Goal: Obtain resource: Download file/media

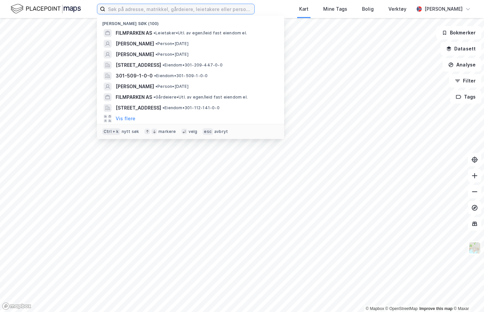
click at [132, 12] on input at bounding box center [179, 9] width 149 height 10
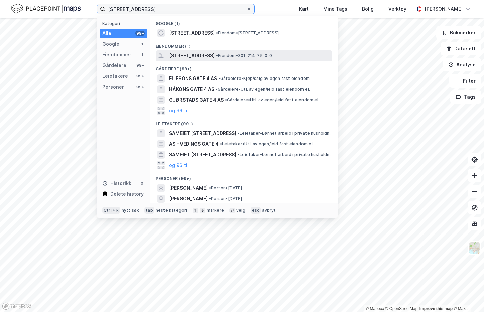
type input "[STREET_ADDRESS]"
click at [200, 51] on div "[STREET_ADDRESS] • Eiendom • 301-214-75-0-0" at bounding box center [244, 55] width 176 height 11
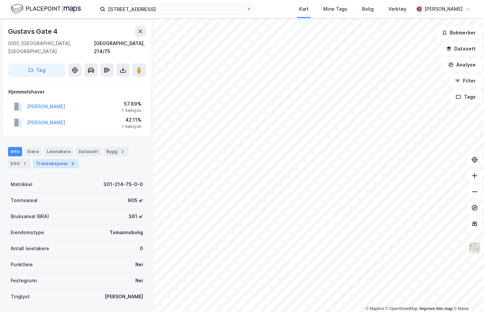
click at [49, 159] on div "Transaksjoner 6" at bounding box center [56, 163] width 46 height 9
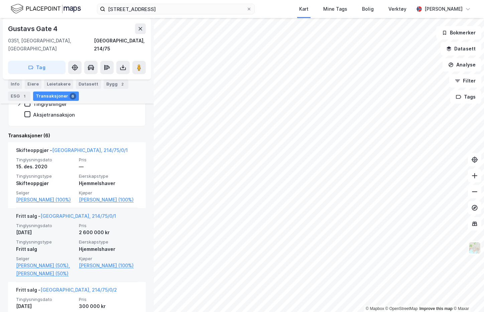
scroll to position [167, 0]
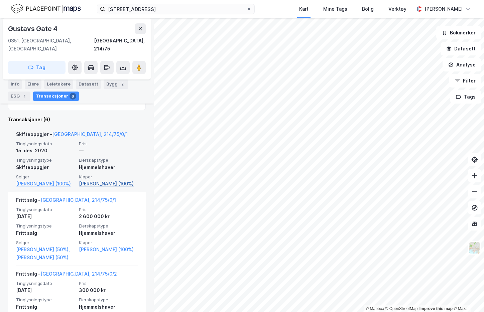
click at [101, 180] on link "[PERSON_NAME] (100%)" at bounding box center [108, 184] width 59 height 8
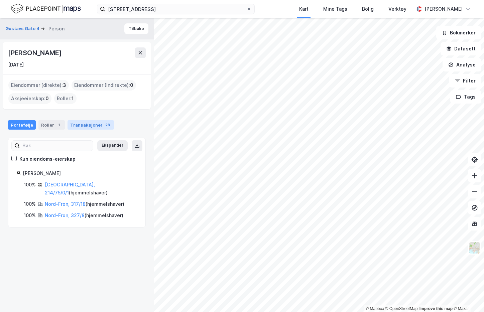
click at [80, 126] on div "Transaksjoner 28" at bounding box center [91, 124] width 46 height 9
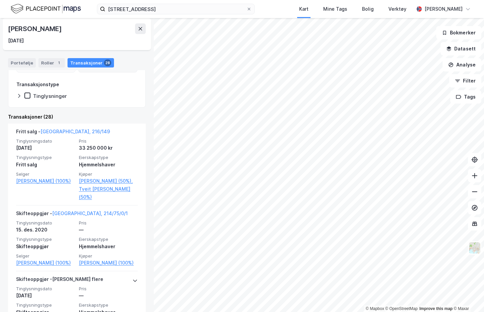
scroll to position [134, 0]
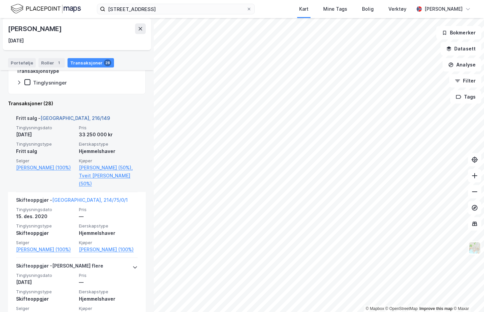
click at [64, 119] on link "[GEOGRAPHIC_DATA], 216/149" at bounding box center [75, 118] width 70 height 6
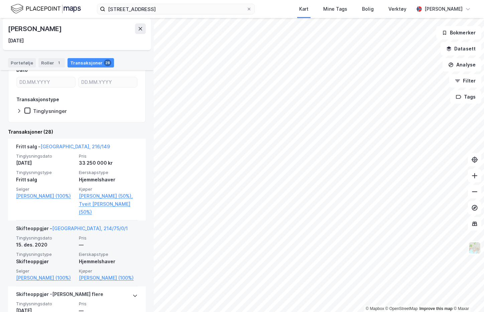
scroll to position [100, 0]
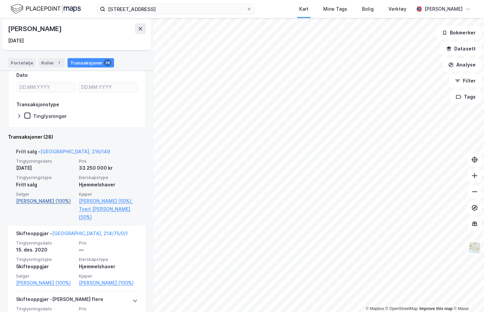
click at [44, 201] on link "[PERSON_NAME] (100%)" at bounding box center [45, 201] width 59 height 8
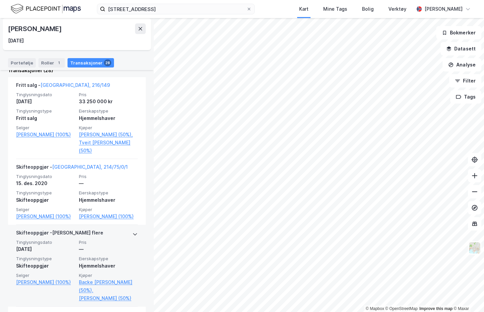
scroll to position [201, 0]
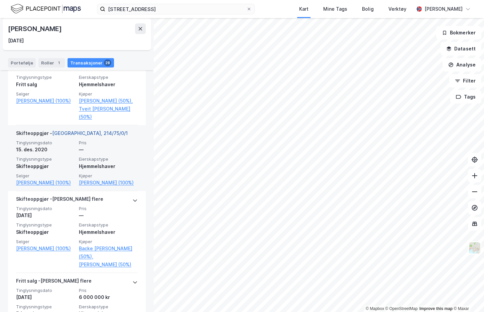
click at [73, 133] on link "[GEOGRAPHIC_DATA], 214/75/0/1" at bounding box center [90, 133] width 76 height 6
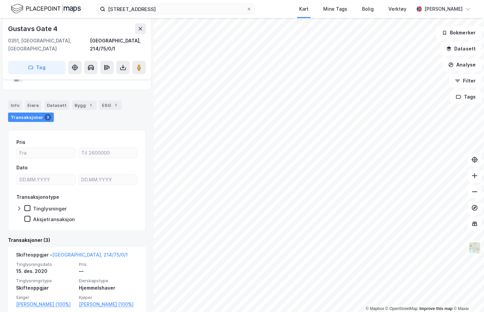
scroll to position [79, 0]
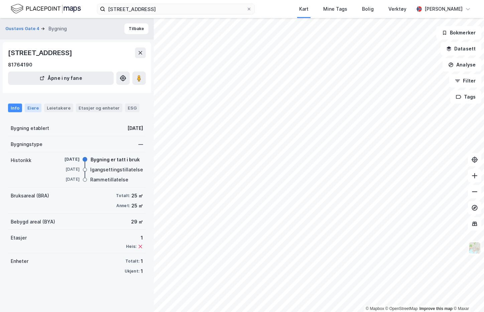
click at [28, 110] on div "Eiere" at bounding box center [33, 108] width 17 height 9
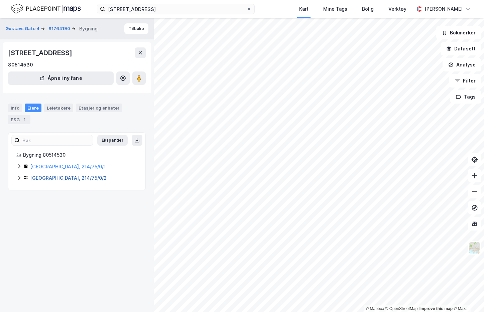
click at [62, 179] on link "[GEOGRAPHIC_DATA], 214/75/0/2" at bounding box center [68, 178] width 77 height 6
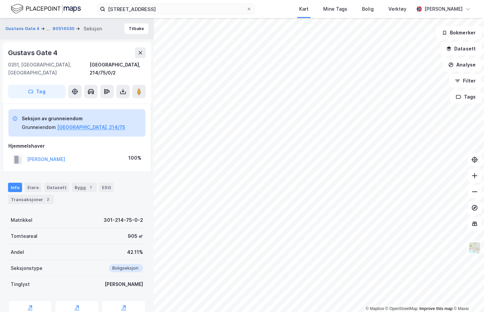
scroll to position [23, 0]
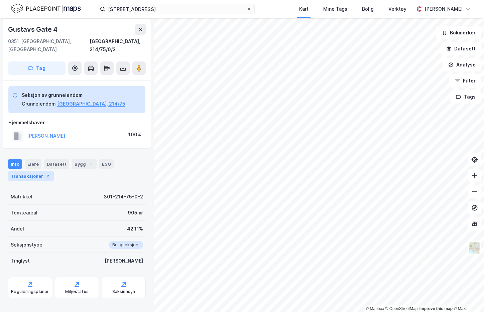
click at [40, 171] on div "Transaksjoner 2" at bounding box center [31, 175] width 46 height 9
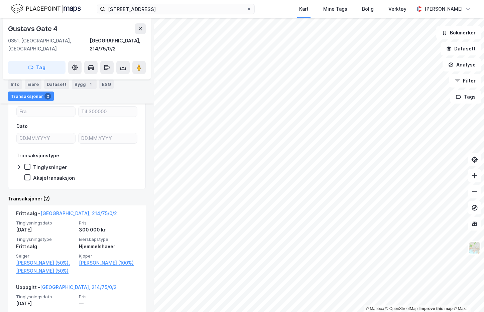
scroll to position [180, 0]
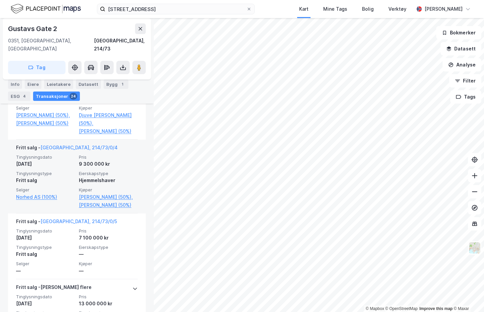
scroll to position [278, 0]
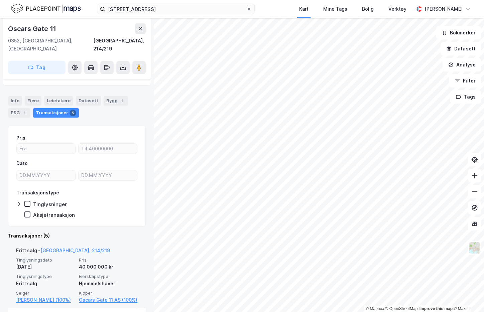
scroll to position [167, 0]
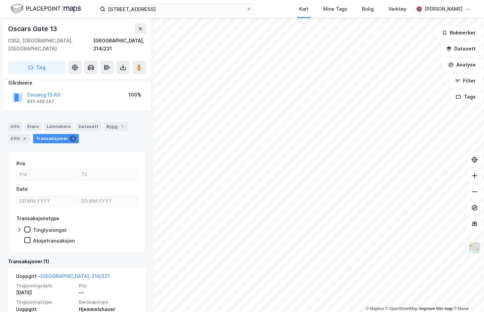
scroll to position [63, 0]
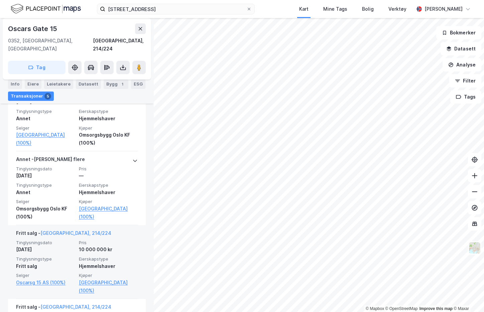
scroll to position [234, 0]
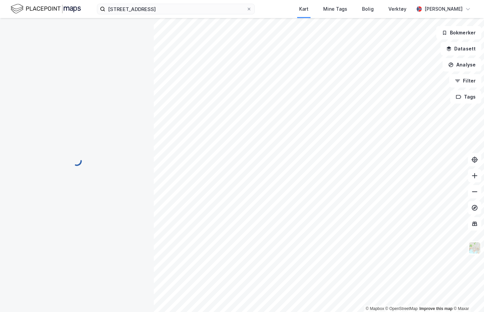
scroll to position [11, 0]
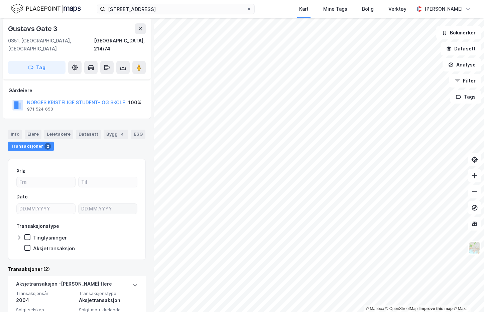
scroll to position [100, 0]
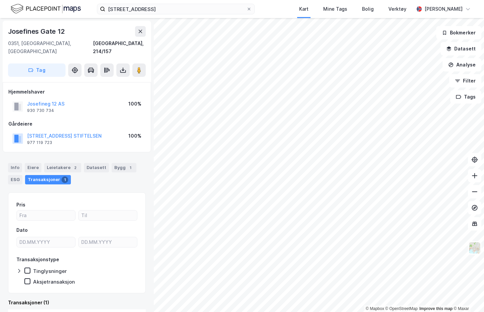
scroll to position [63, 0]
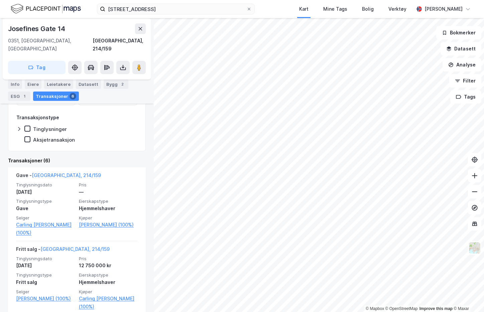
scroll to position [167, 0]
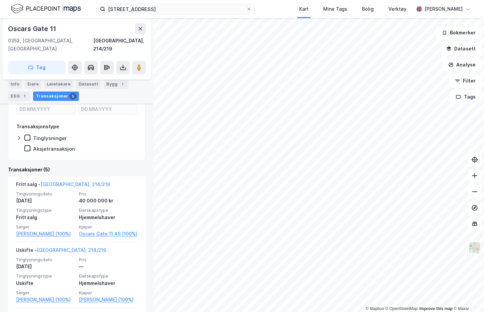
scroll to position [134, 0]
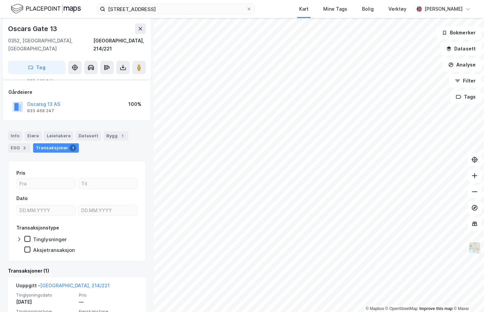
scroll to position [63, 0]
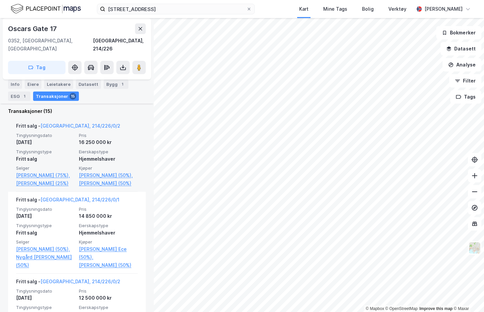
scroll to position [211, 0]
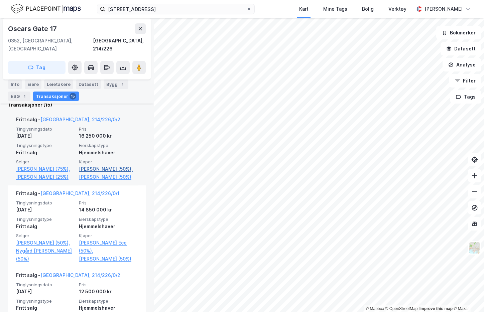
click at [84, 165] on link "[PERSON_NAME] (50%)," at bounding box center [108, 169] width 59 height 8
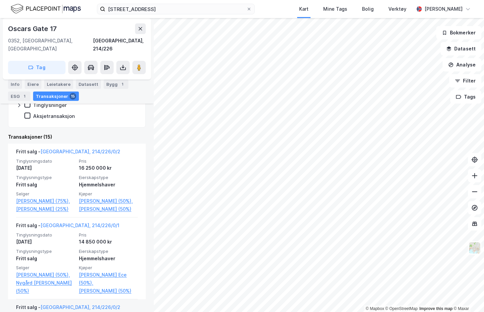
scroll to position [178, 0]
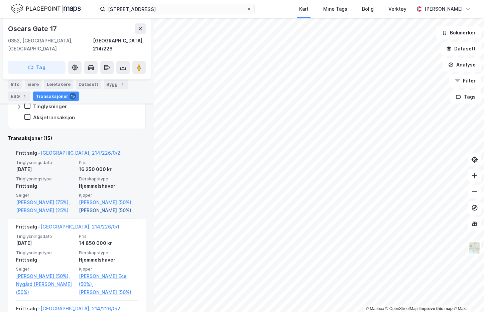
click at [101, 207] on link "[PERSON_NAME] (50%)" at bounding box center [108, 211] width 59 height 8
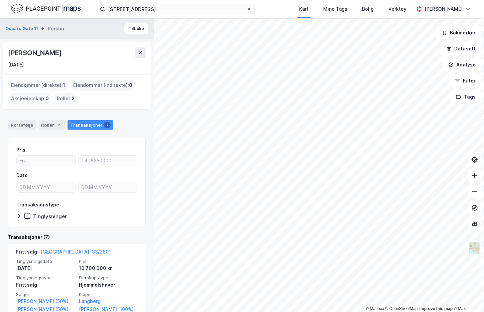
click at [62, 51] on div "[PERSON_NAME]" at bounding box center [35, 52] width 55 height 11
copy div "[PERSON_NAME]"
click at [62, 51] on div "[PERSON_NAME]" at bounding box center [35, 52] width 55 height 11
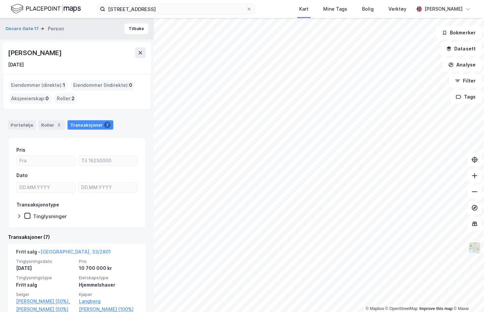
click at [62, 51] on div "[PERSON_NAME]" at bounding box center [35, 52] width 55 height 11
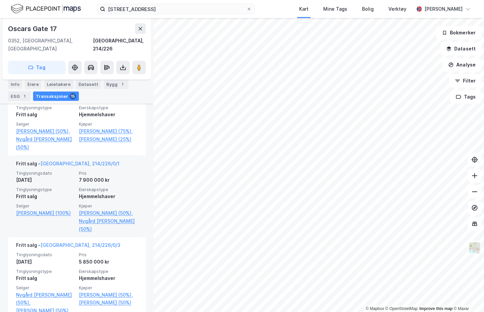
scroll to position [412, 0]
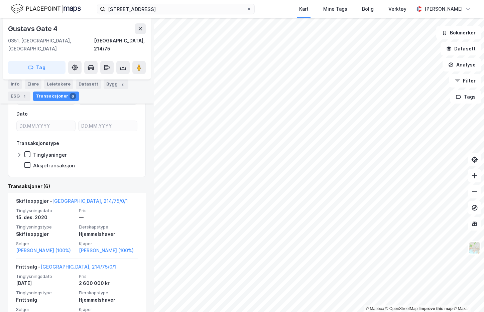
scroll to position [134, 0]
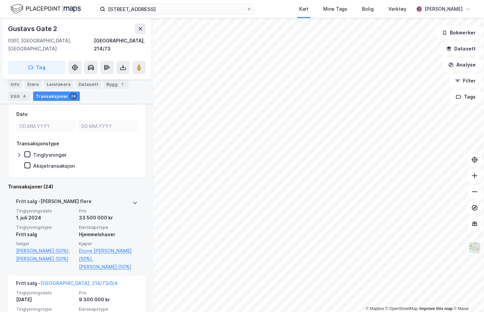
scroll to position [111, 0]
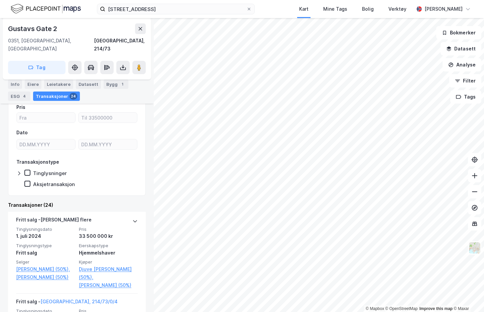
click at [475, 312] on html "[STREET_ADDRESS] Kart Mine Tags Bolig Verktøy [PERSON_NAME] © Mapbox © OpenStre…" at bounding box center [242, 156] width 484 height 312
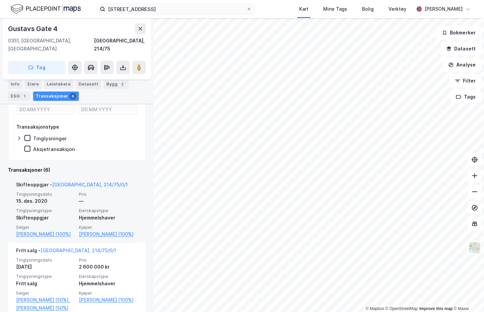
scroll to position [100, 0]
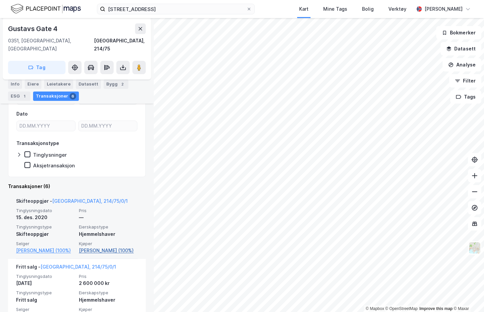
click at [99, 247] on link "[PERSON_NAME] (100%)" at bounding box center [108, 251] width 59 height 8
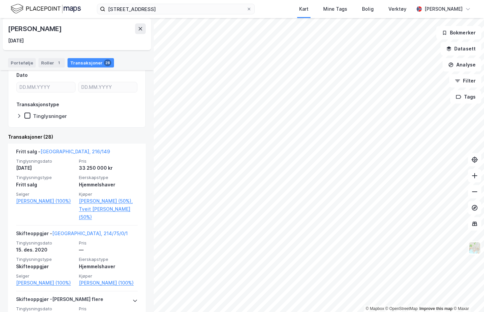
scroll to position [134, 0]
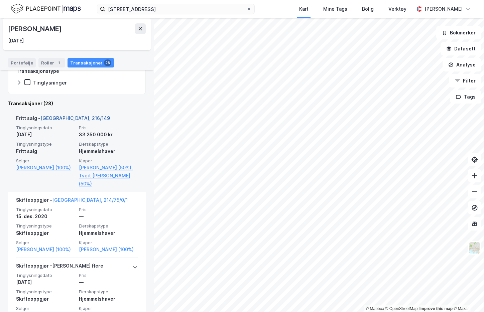
click at [63, 116] on link "[GEOGRAPHIC_DATA], 216/149" at bounding box center [75, 118] width 70 height 6
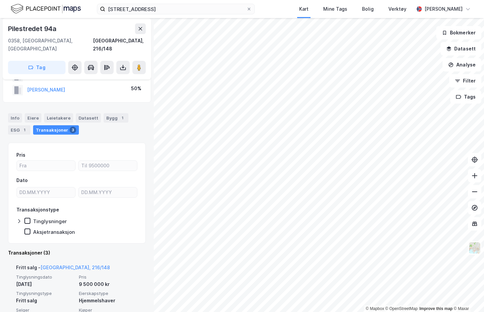
scroll to position [67, 0]
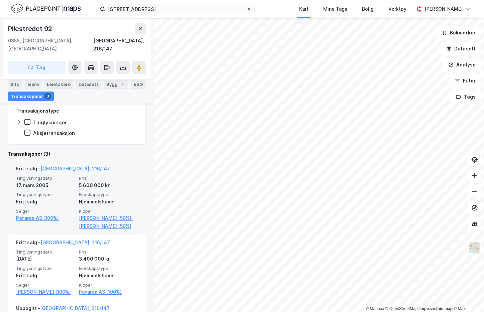
scroll to position [134, 0]
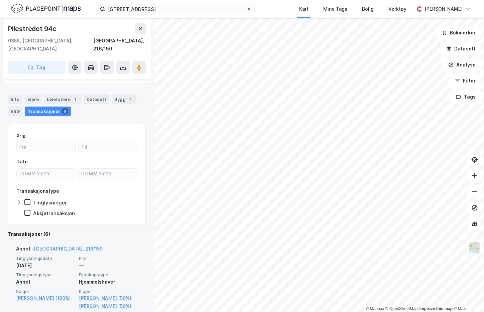
scroll to position [100, 0]
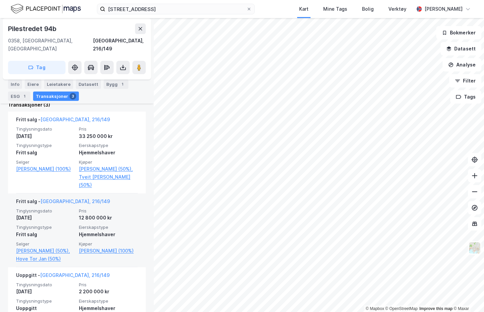
scroll to position [201, 0]
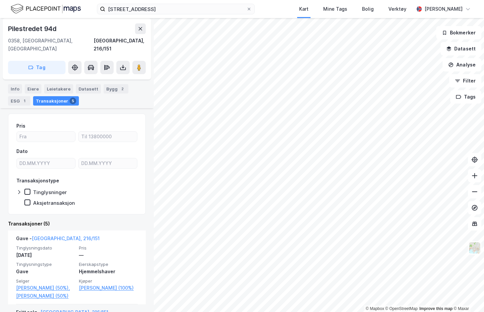
scroll to position [100, 0]
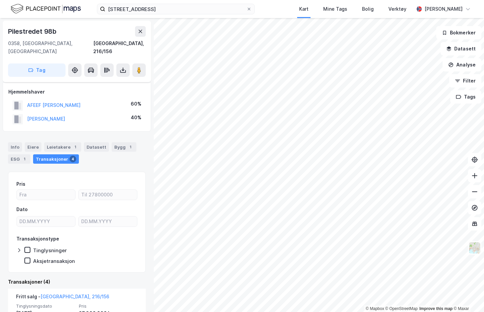
scroll to position [67, 0]
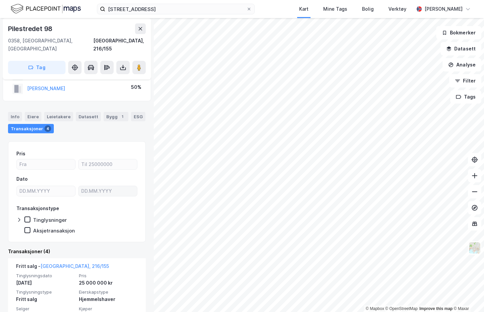
scroll to position [67, 0]
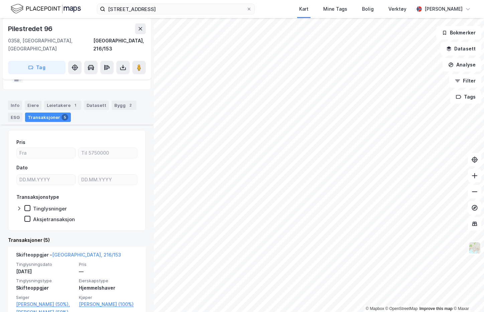
scroll to position [67, 0]
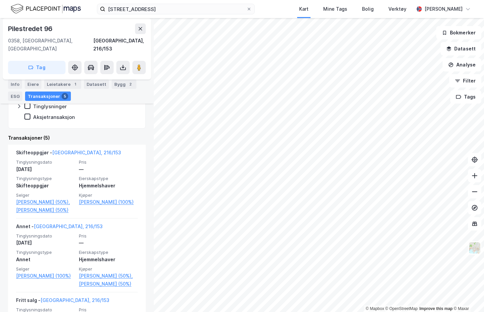
scroll to position [134, 0]
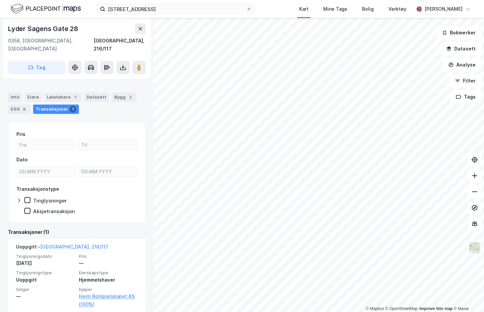
scroll to position [71, 0]
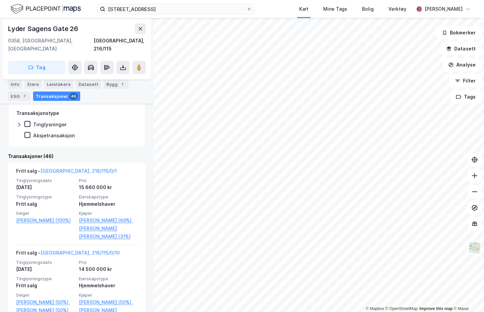
scroll to position [167, 0]
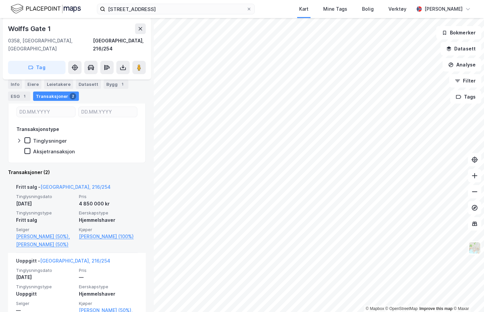
scroll to position [100, 0]
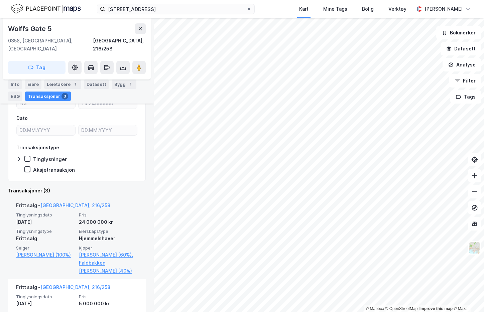
scroll to position [134, 0]
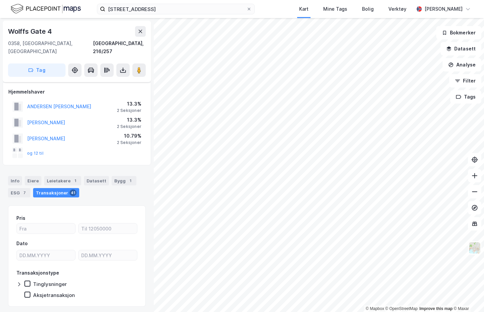
scroll to position [11, 0]
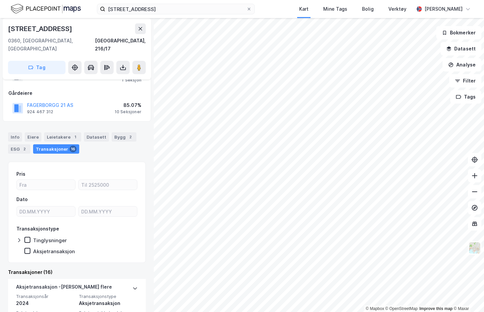
scroll to position [63, 0]
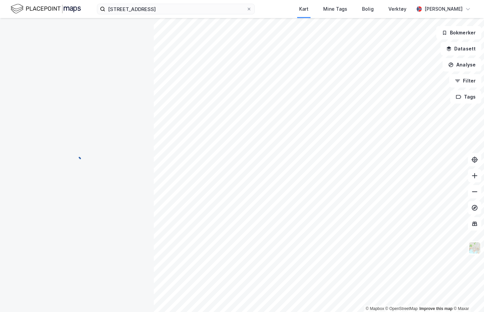
scroll to position [11, 0]
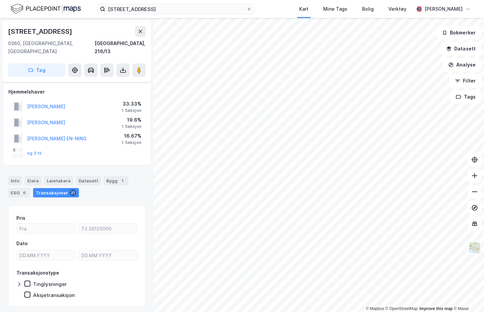
scroll to position [11, 0]
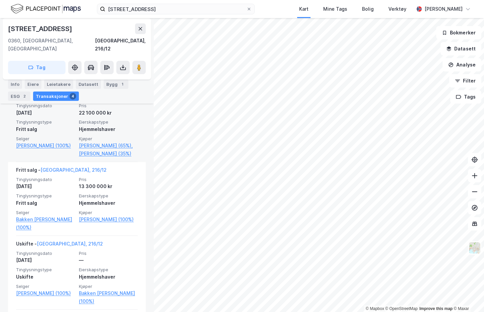
scroll to position [234, 0]
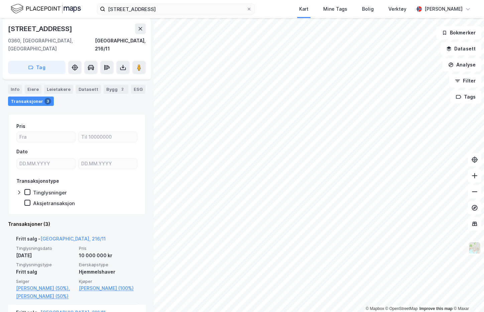
scroll to position [67, 0]
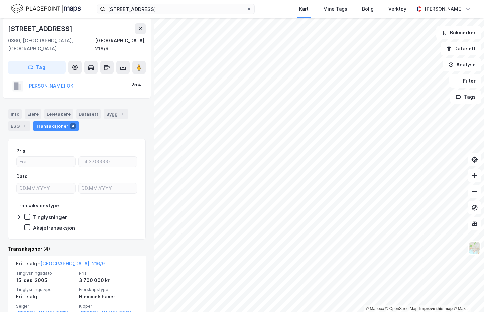
scroll to position [100, 0]
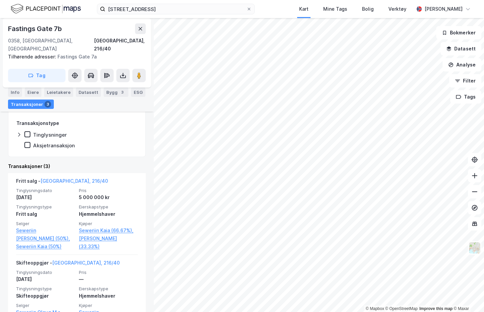
scroll to position [134, 0]
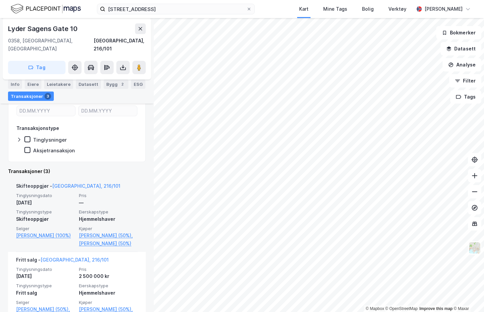
scroll to position [134, 0]
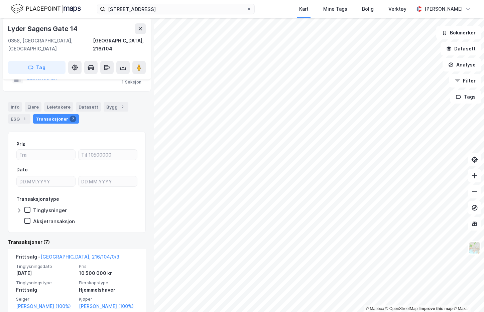
scroll to position [67, 0]
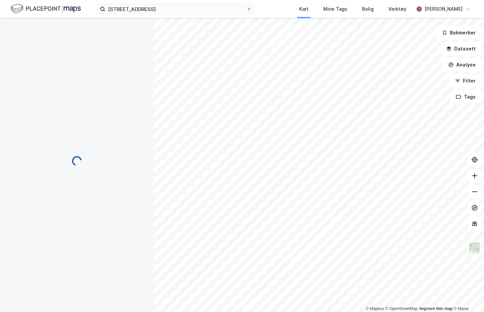
scroll to position [67, 0]
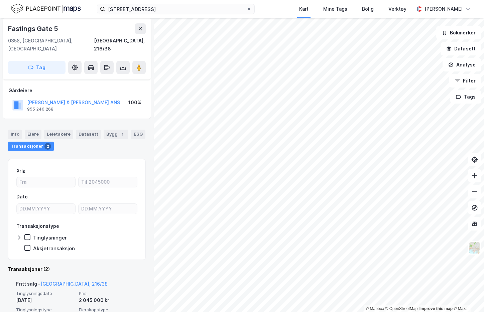
scroll to position [67, 0]
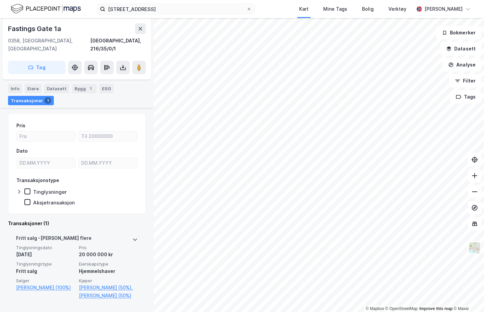
scroll to position [99, 0]
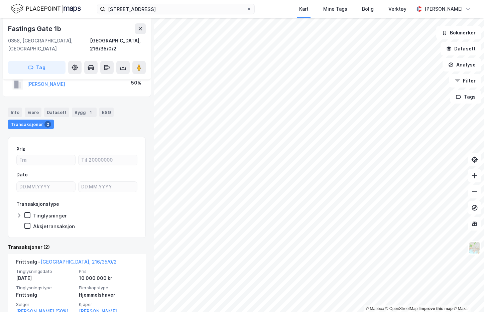
scroll to position [76, 0]
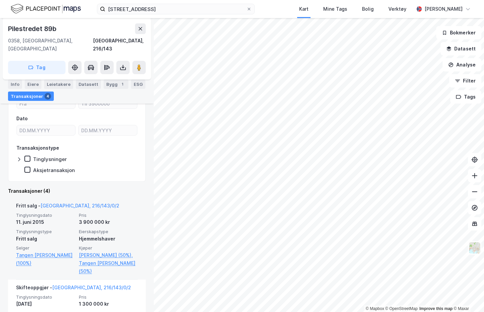
scroll to position [134, 0]
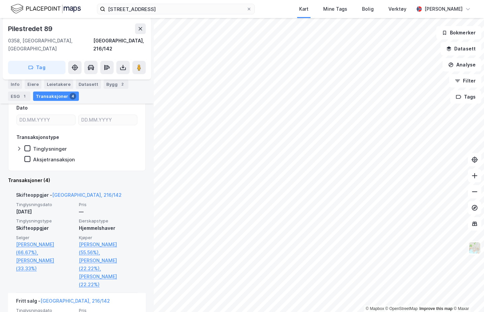
scroll to position [100, 0]
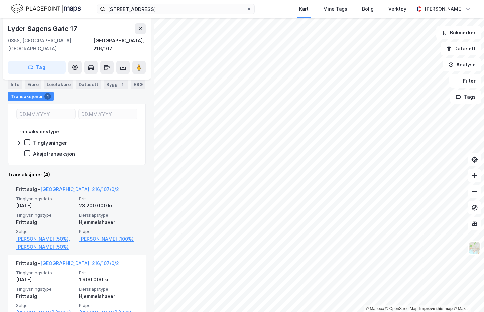
scroll to position [144, 0]
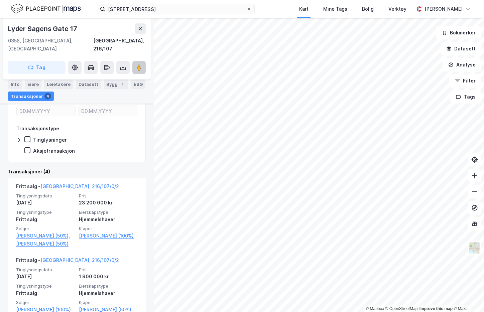
click at [143, 61] on button at bounding box center [138, 67] width 13 height 13
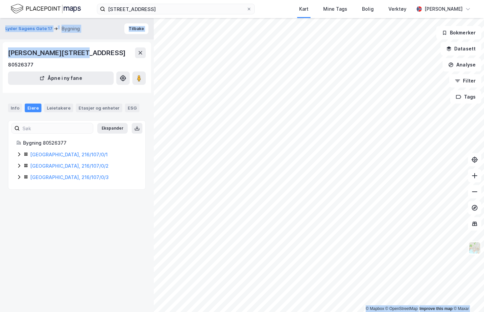
drag, startPoint x: 74, startPoint y: 51, endPoint x: -1, endPoint y: 46, distance: 75.7
click at [0, 46] on html "[STREET_ADDRESS] Mine Tags Bolig Verktøy [PERSON_NAME] © Mapbox © OpenStreetMap…" at bounding box center [242, 156] width 484 height 312
copy div "© Mapbox © OpenStreetMap Improve this map © [PERSON_NAME][STREET_ADDRESS] Bygni…"
click at [48, 153] on link "[GEOGRAPHIC_DATA], 216/107/0/1" at bounding box center [69, 155] width 78 height 6
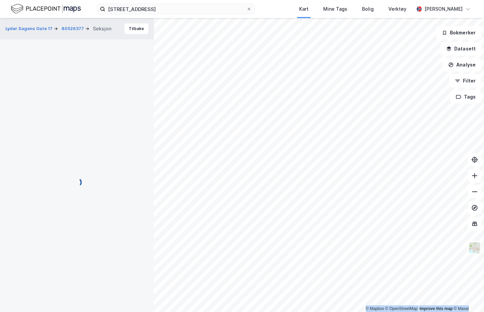
scroll to position [64, 0]
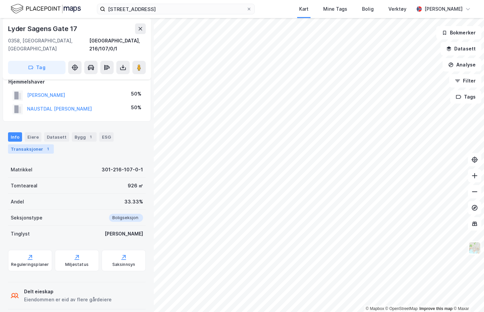
click at [41, 144] on div "Transaksjoner 1" at bounding box center [31, 148] width 46 height 9
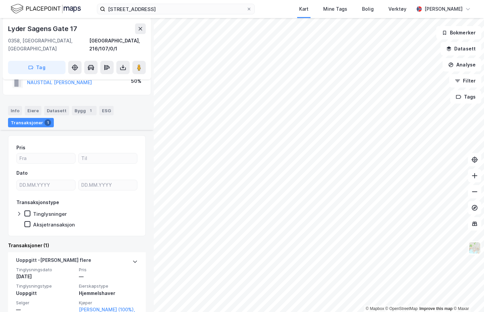
scroll to position [136, 0]
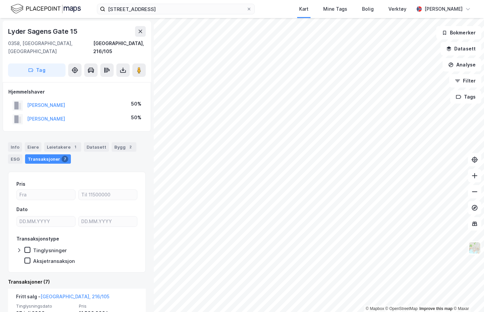
click at [70, 172] on div "Pris Dato Transaksjonstype Tinglysninger Aksjetransaksjon" at bounding box center [77, 222] width 138 height 101
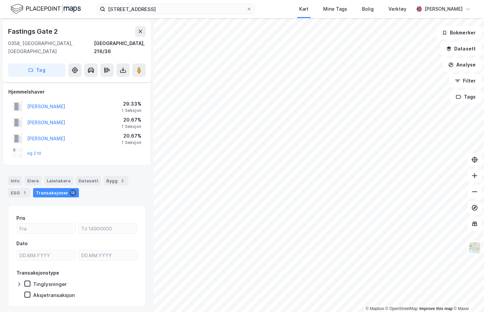
scroll to position [11, 0]
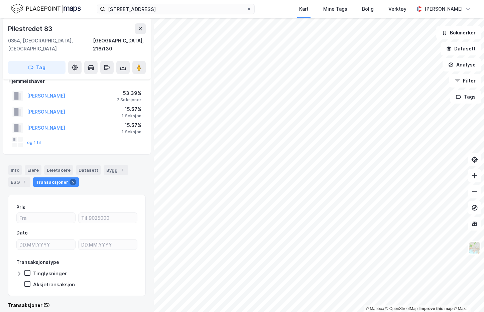
scroll to position [11, 0]
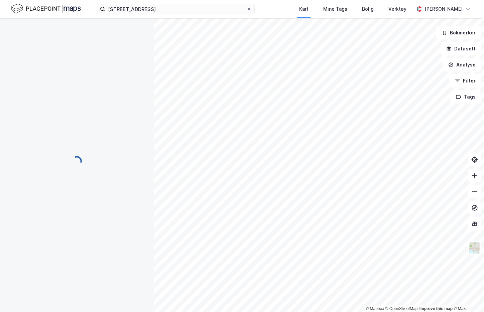
scroll to position [11, 0]
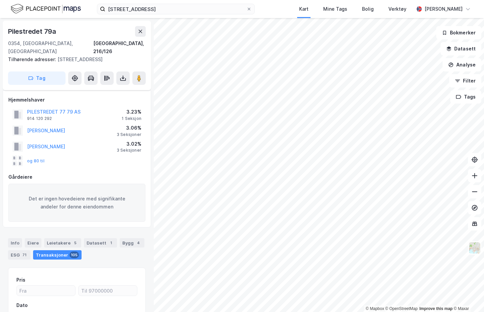
scroll to position [81, 0]
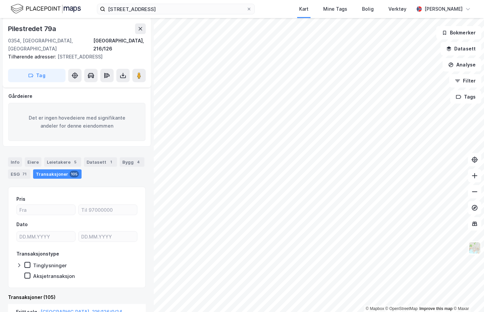
click at [340, 312] on html "[STREET_ADDRESS] Kart Mine Tags Bolig Verktøy [PERSON_NAME] © Mapbox © OpenStre…" at bounding box center [242, 156] width 484 height 312
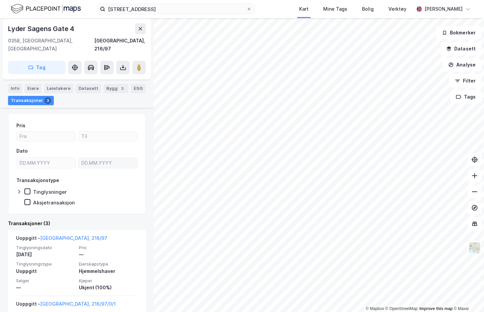
scroll to position [67, 0]
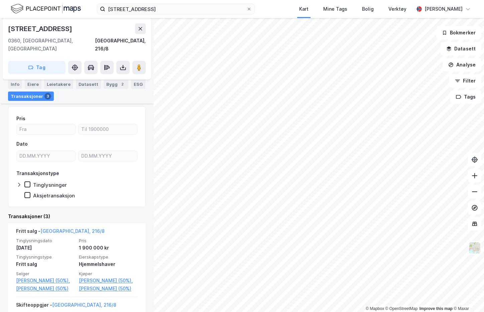
scroll to position [67, 0]
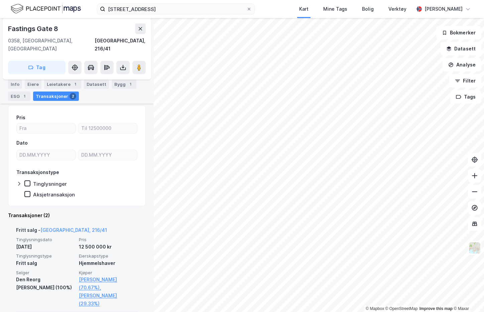
scroll to position [67, 0]
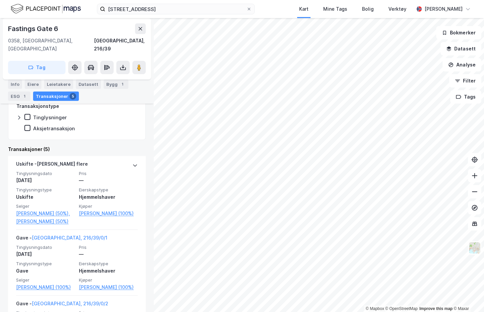
scroll to position [234, 0]
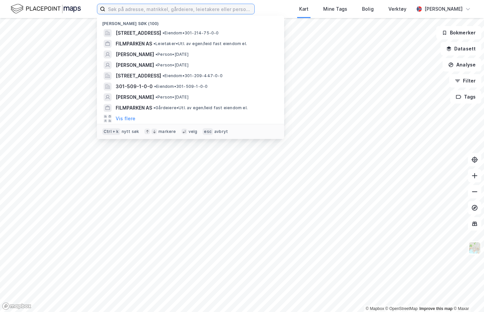
click at [174, 12] on input at bounding box center [179, 9] width 149 height 10
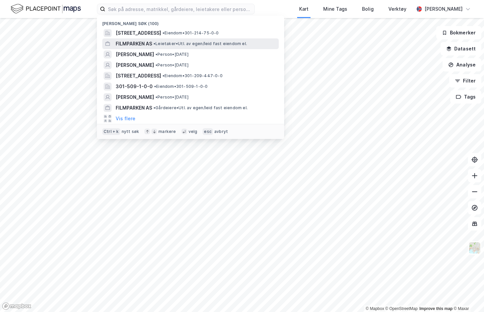
click at [164, 47] on div "FILMPARKEN AS • Leietaker • Utl. av egen/leid fast eiendom el." at bounding box center [197, 44] width 162 height 8
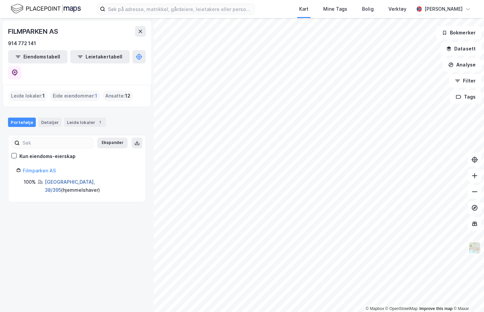
click at [63, 179] on link "Bærum, 38/395" at bounding box center [70, 186] width 50 height 14
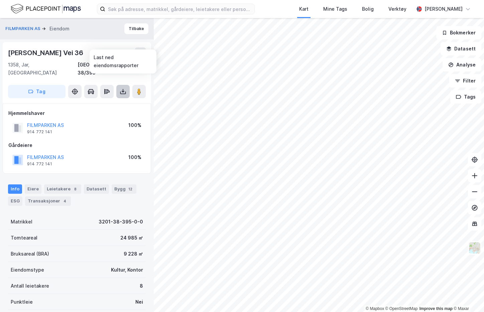
click at [118, 85] on button at bounding box center [122, 91] width 13 height 13
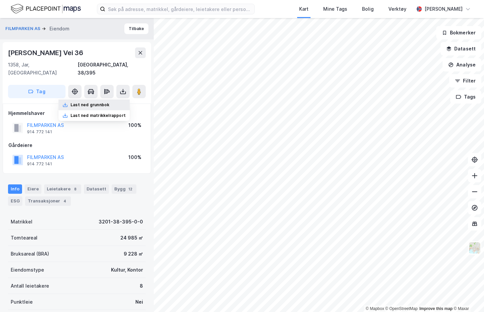
click at [98, 101] on div "Last ned grunnbok" at bounding box center [93, 105] width 71 height 11
